Goal: Find contact information: Obtain details needed to contact an individual or organization

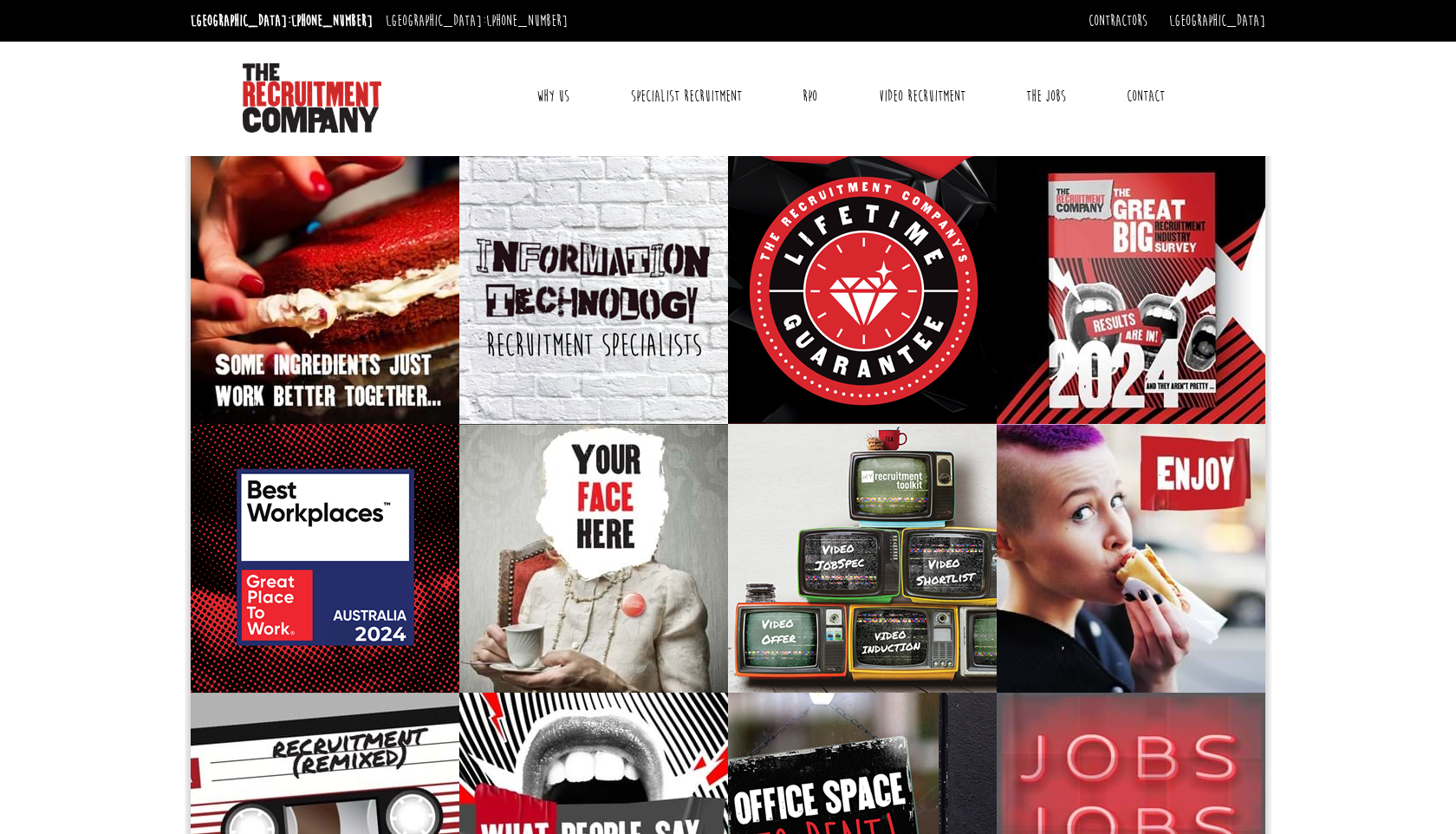
click at [1134, 95] on link "Contact" at bounding box center [1146, 96] width 64 height 43
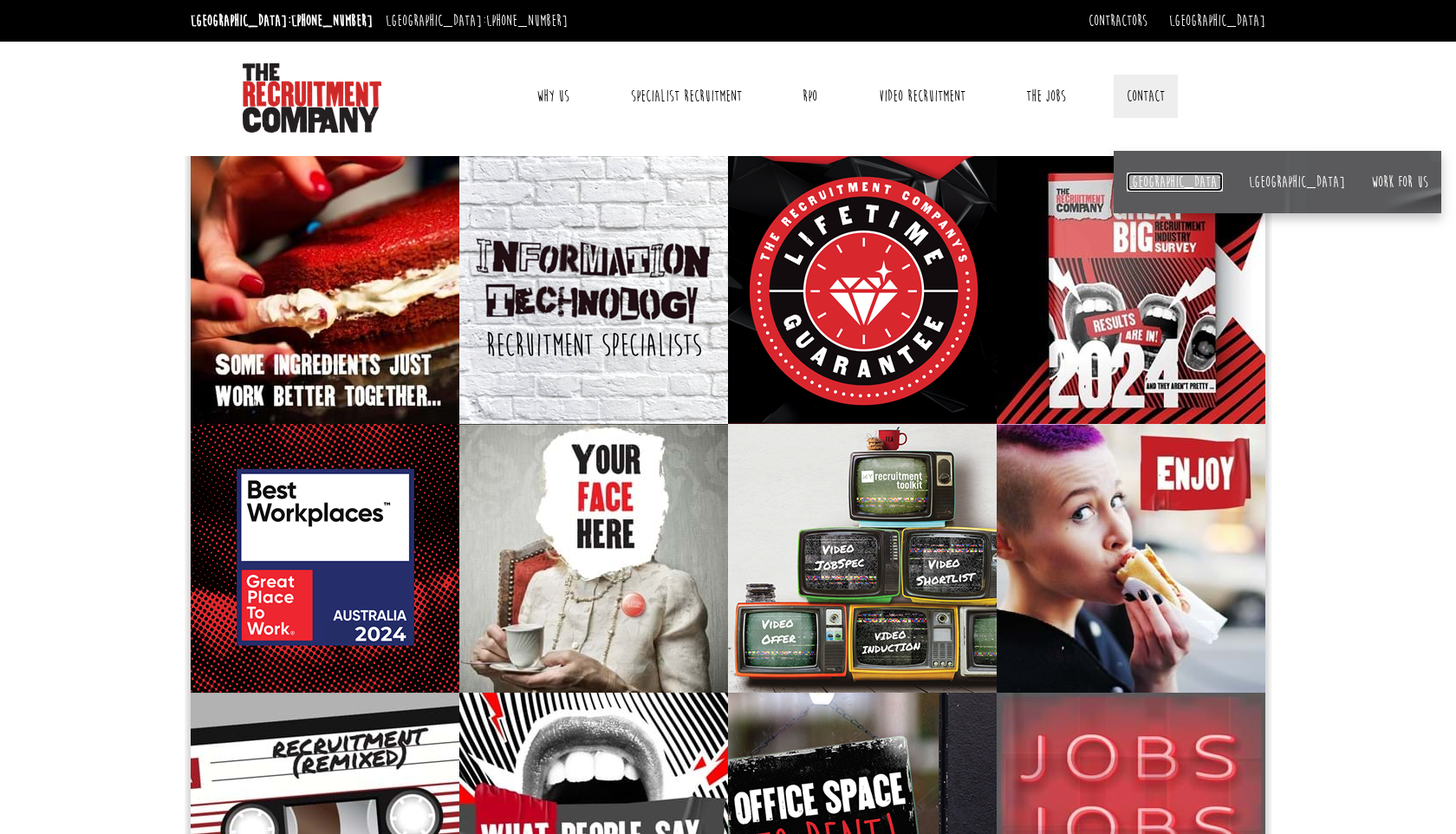
click at [1147, 185] on link "[GEOGRAPHIC_DATA]" at bounding box center [1174, 182] width 96 height 19
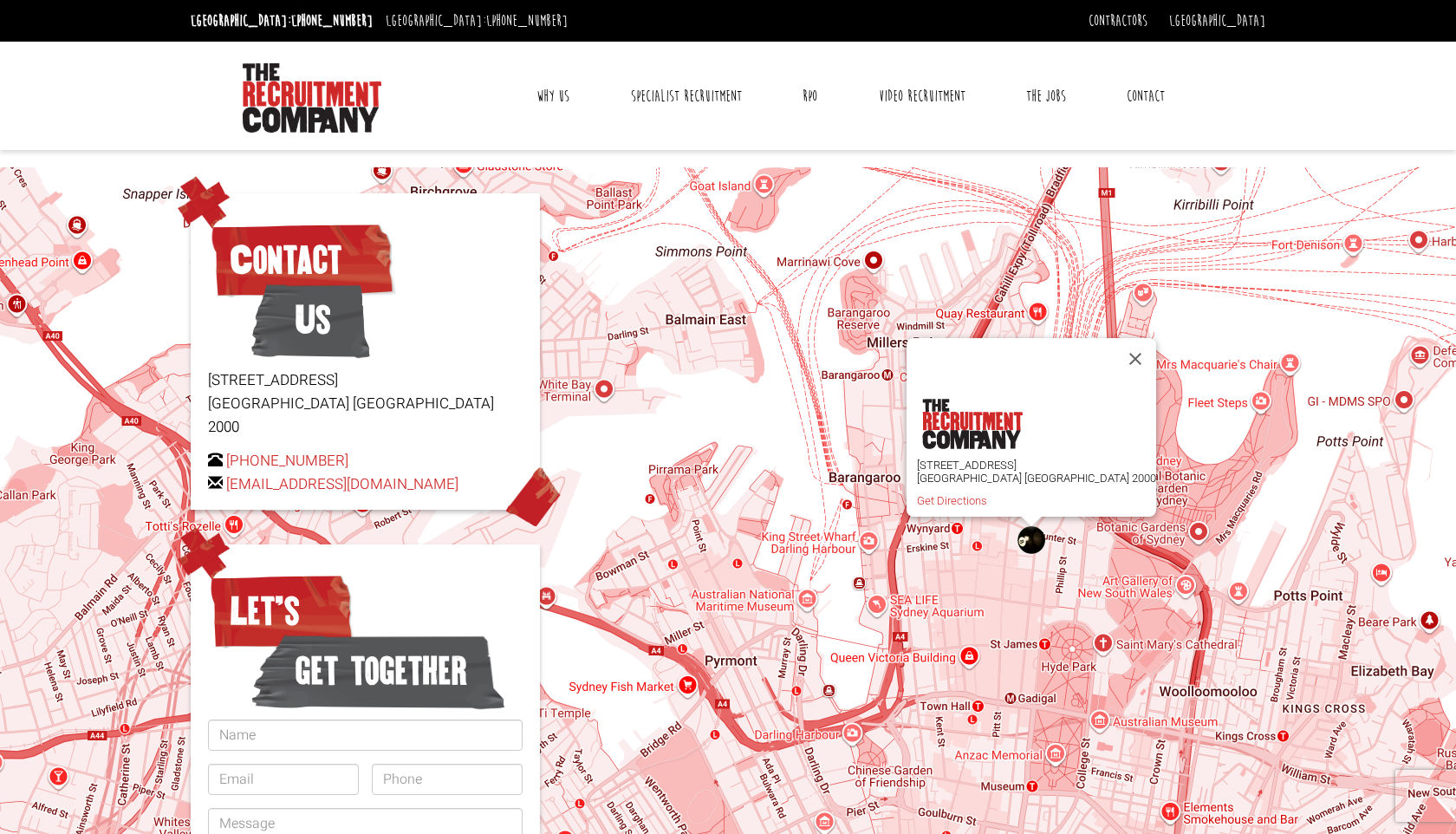
drag, startPoint x: 208, startPoint y: 381, endPoint x: 478, endPoint y: 460, distance: 281.3
click at [475, 462] on div "Level 15, 1 Castlereagh Street Sydney NSW 2000 +61 2 8346 6700 hello@therecruit…" at bounding box center [364, 432] width 314 height 127
copy div "Level 15, 1 Castlereagh Street Sydney NSW 2000 +61 2 8346 6700 hello@therecruit…"
